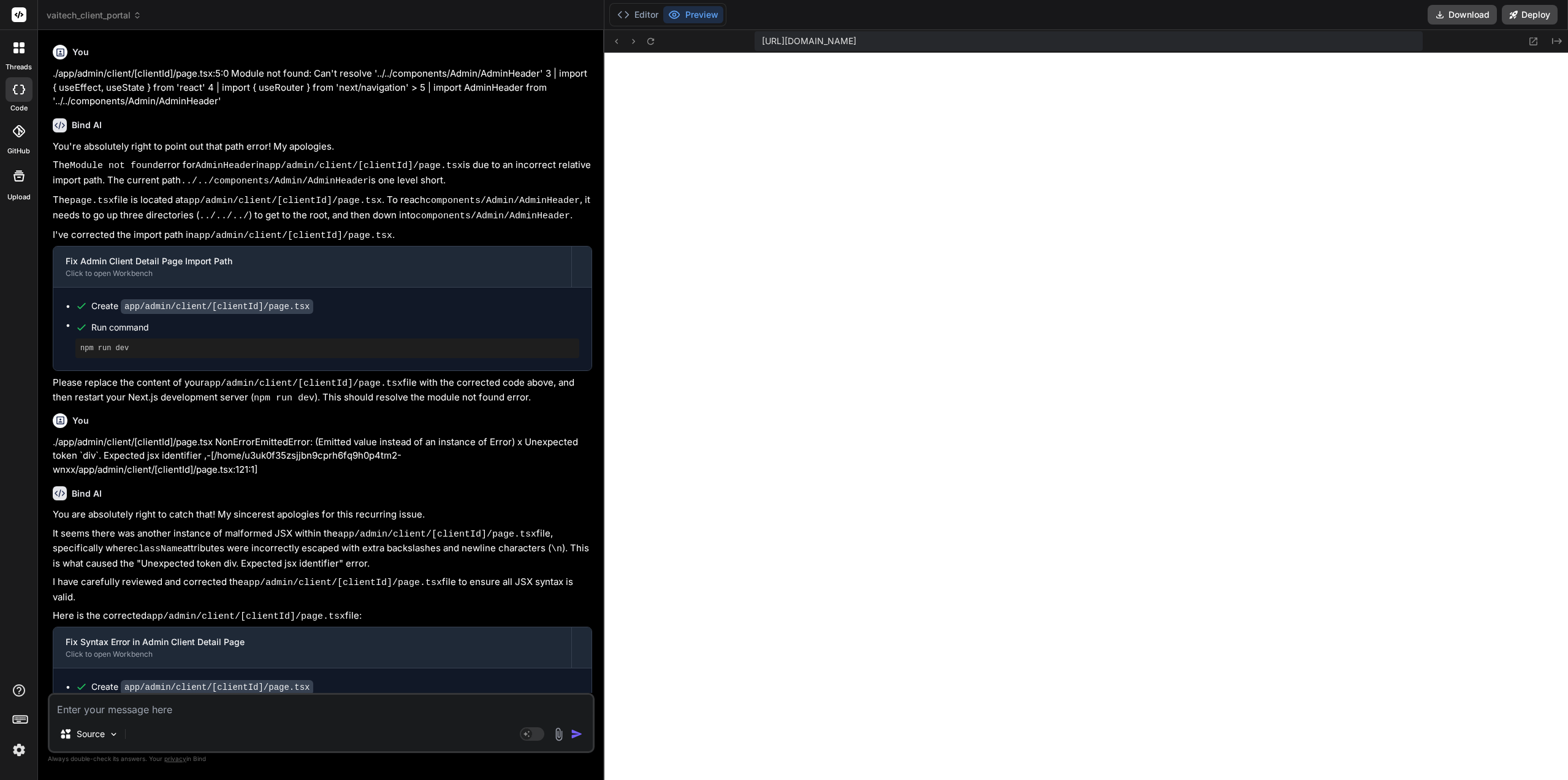
scroll to position [3823, 0]
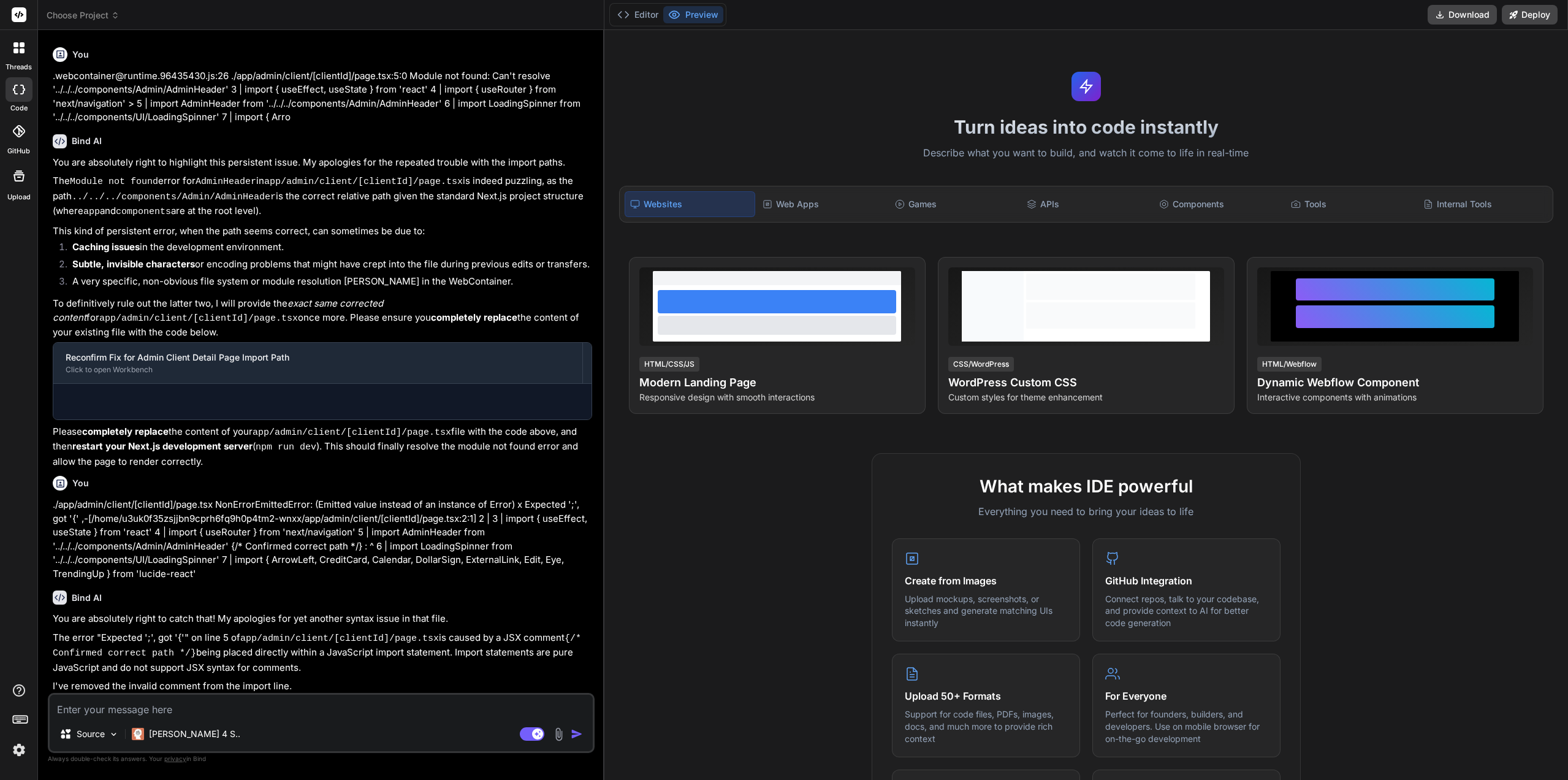
scroll to position [948, 0]
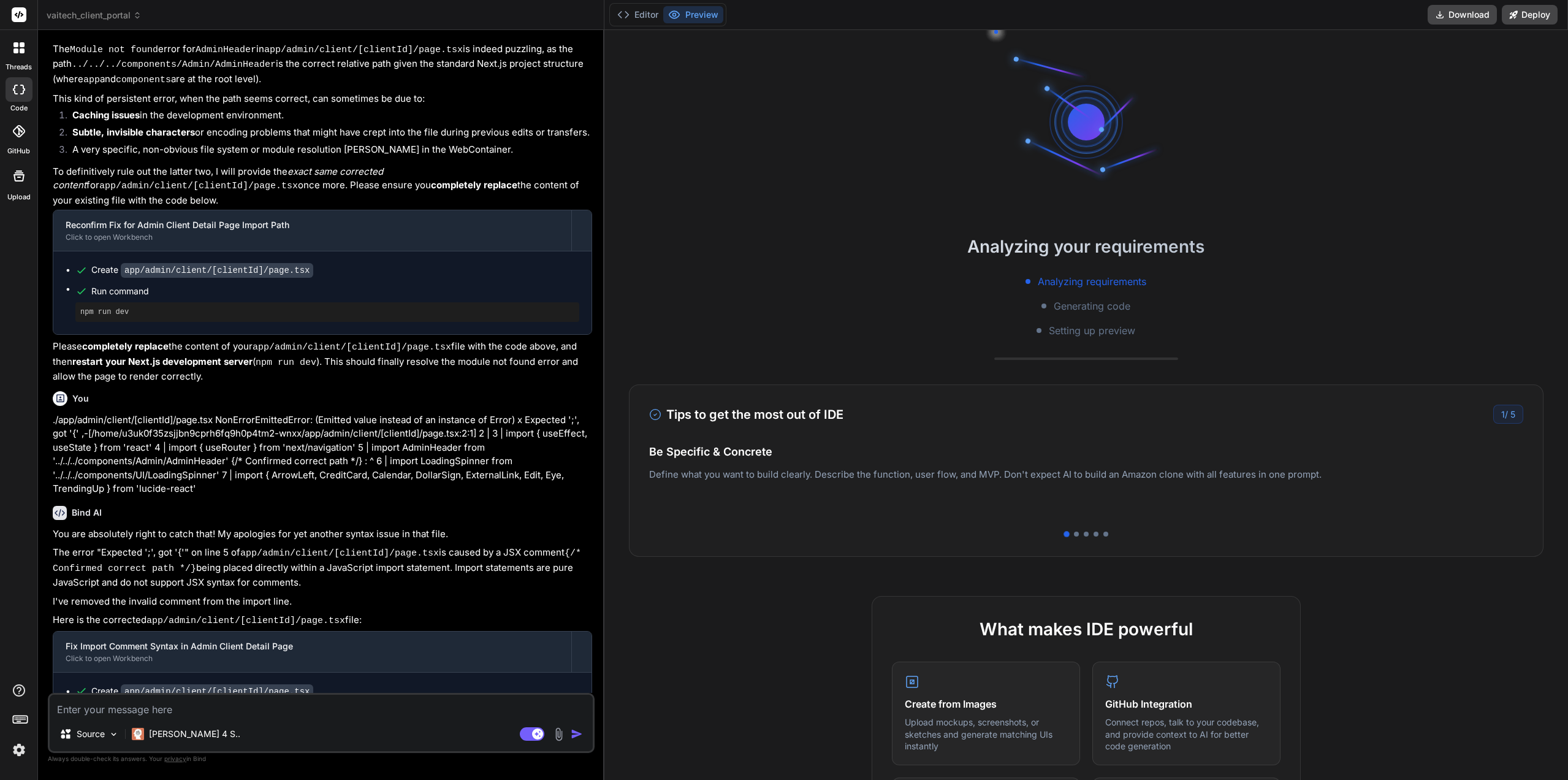
click at [540, 738] on rect at bounding box center [532, 734] width 25 height 13
click at [648, 12] on button "Editor" at bounding box center [637, 14] width 50 height 17
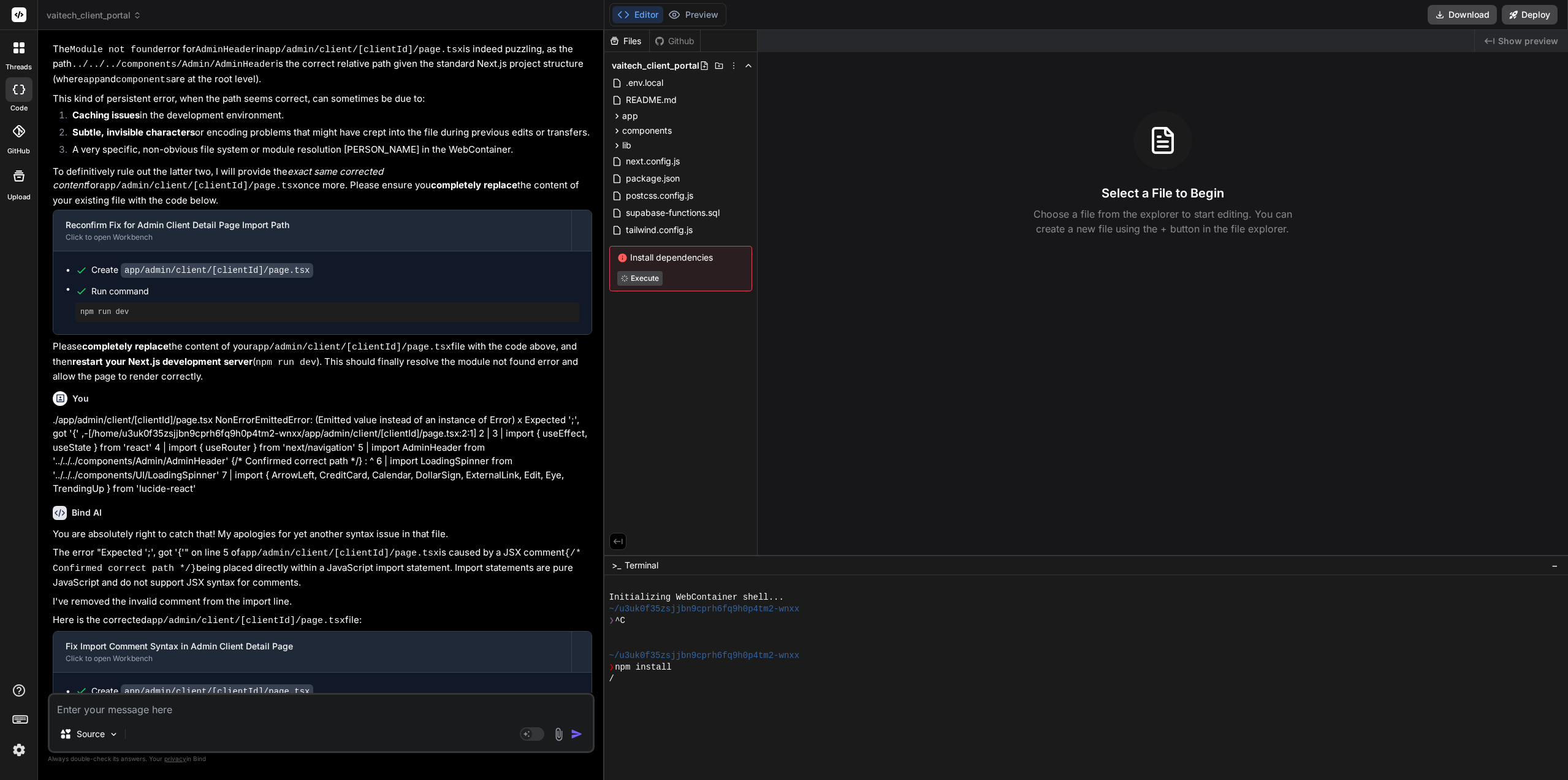
click at [625, 683] on div "/" at bounding box center [1081, 679] width 943 height 12
click at [700, 11] on button "Preview" at bounding box center [694, 14] width 60 height 17
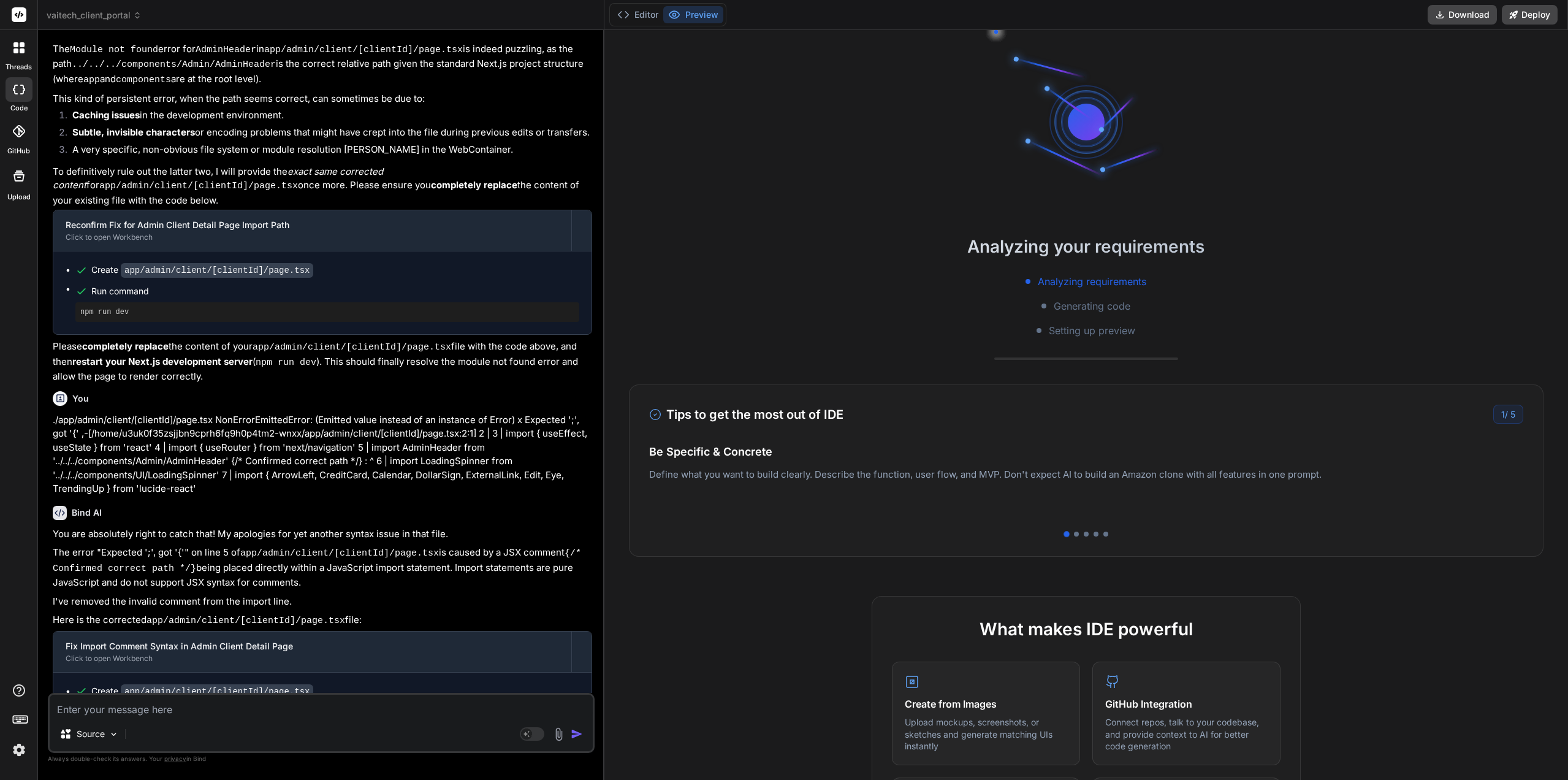
click at [648, 13] on button "Editor" at bounding box center [637, 14] width 50 height 17
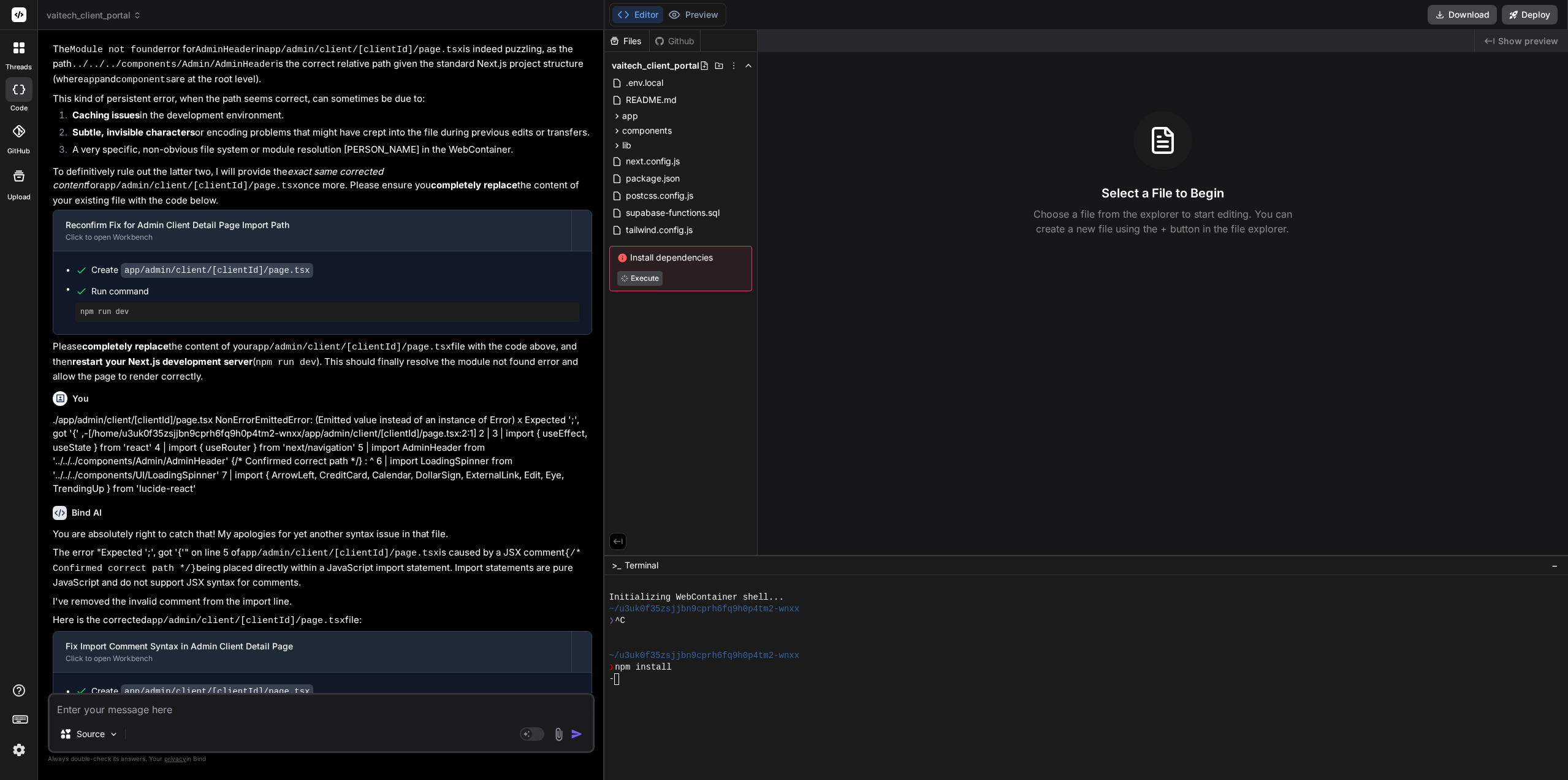
click at [633, 473] on div "Files Github vaitech_client_portal .env.local README.md app admin client [clien…" at bounding box center [680, 292] width 153 height 525
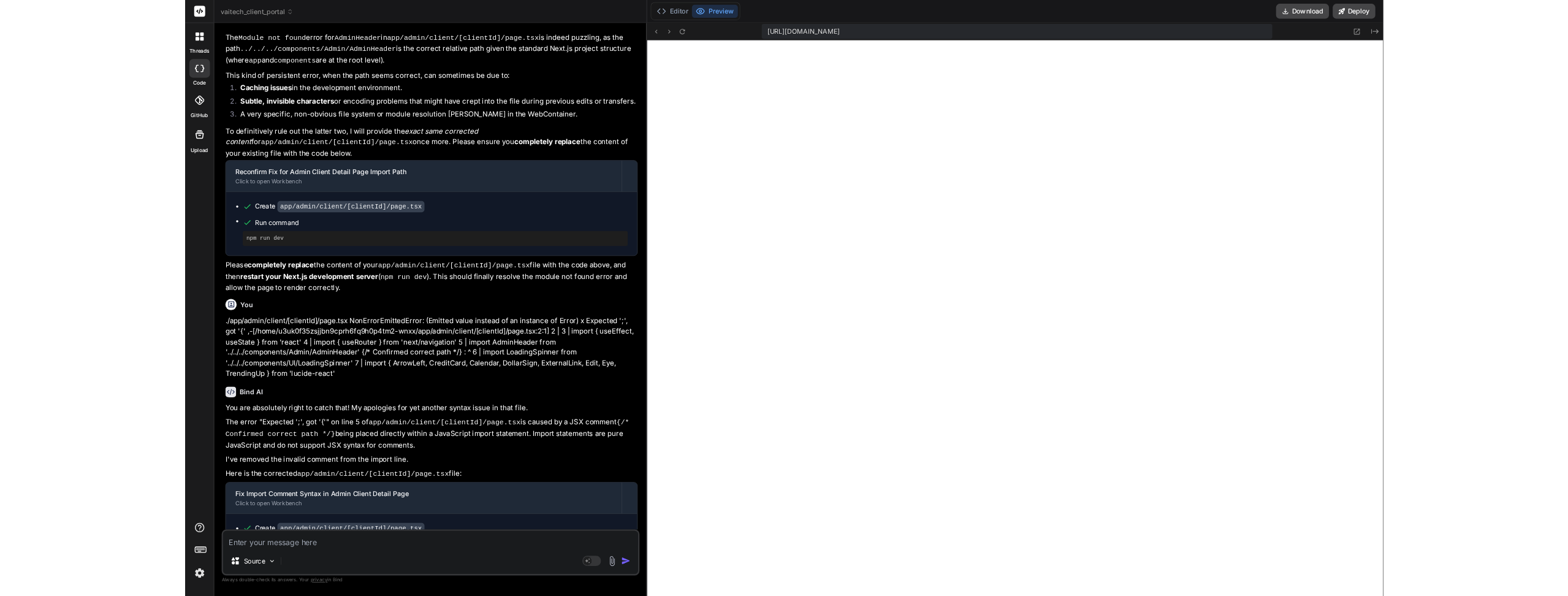
scroll to position [955, 0]
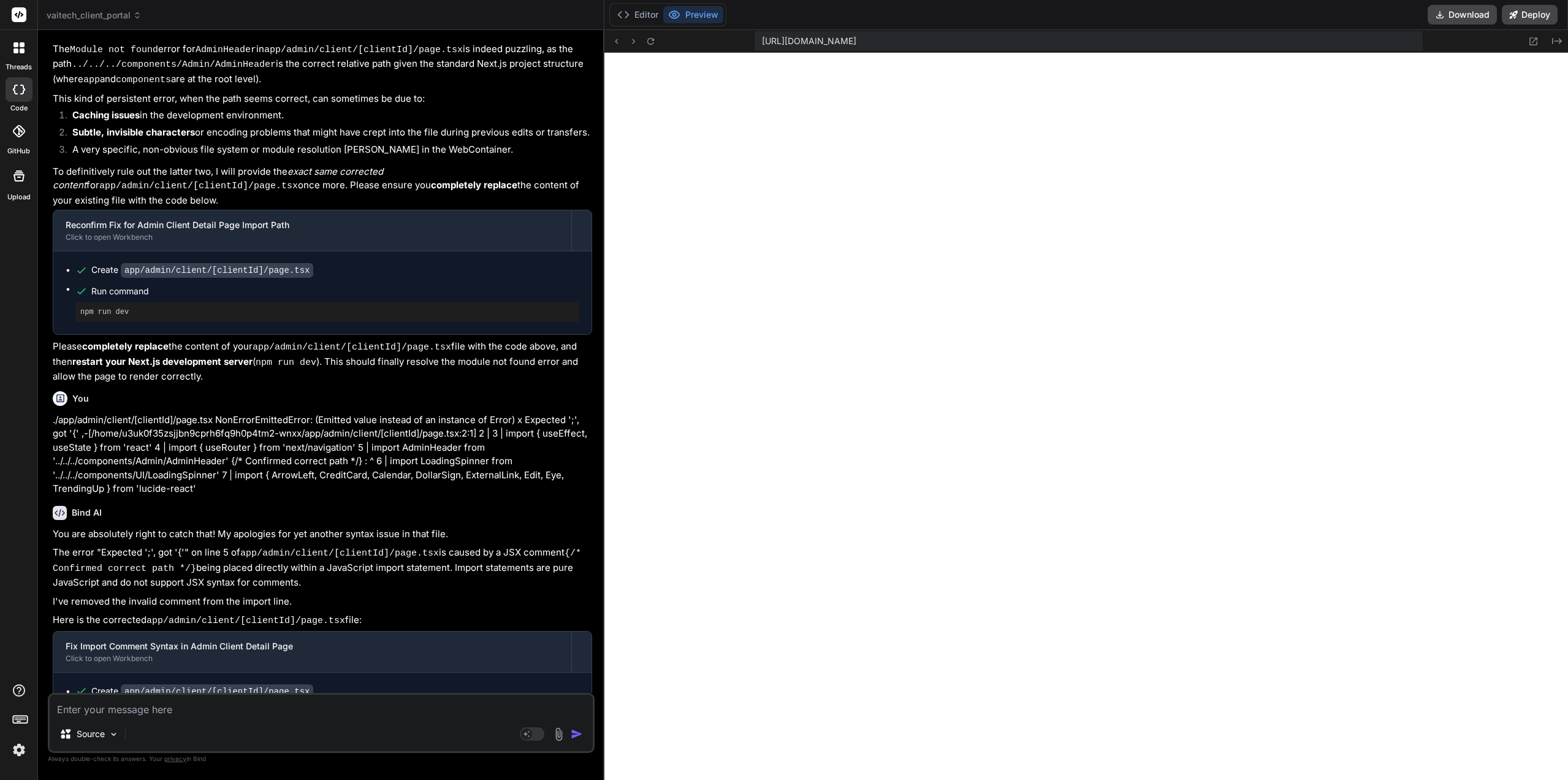
type textarea "x"
